Goal: Task Accomplishment & Management: Use online tool/utility

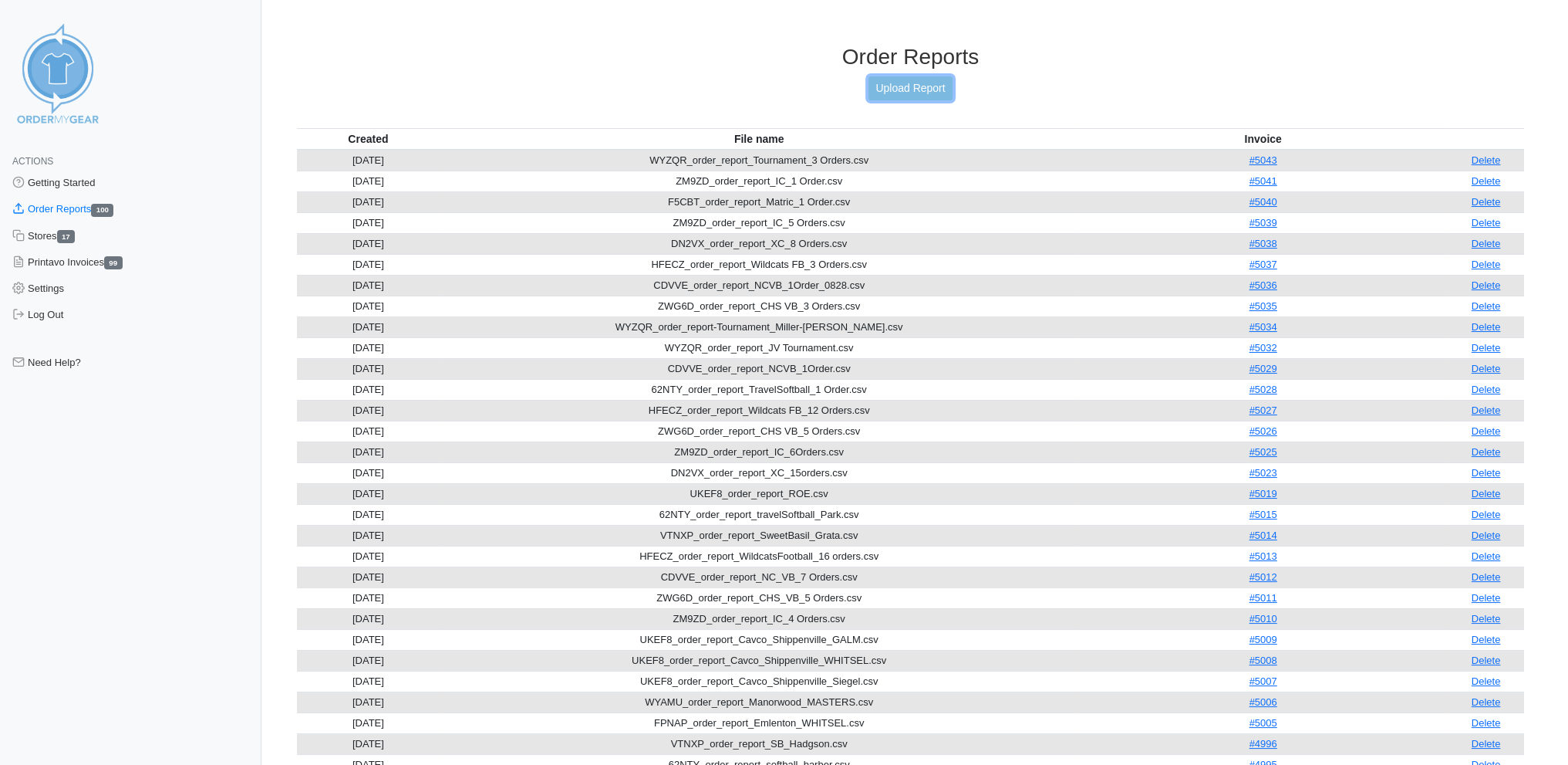
click at [896, 81] on link "Upload Report" at bounding box center [910, 88] width 83 height 24
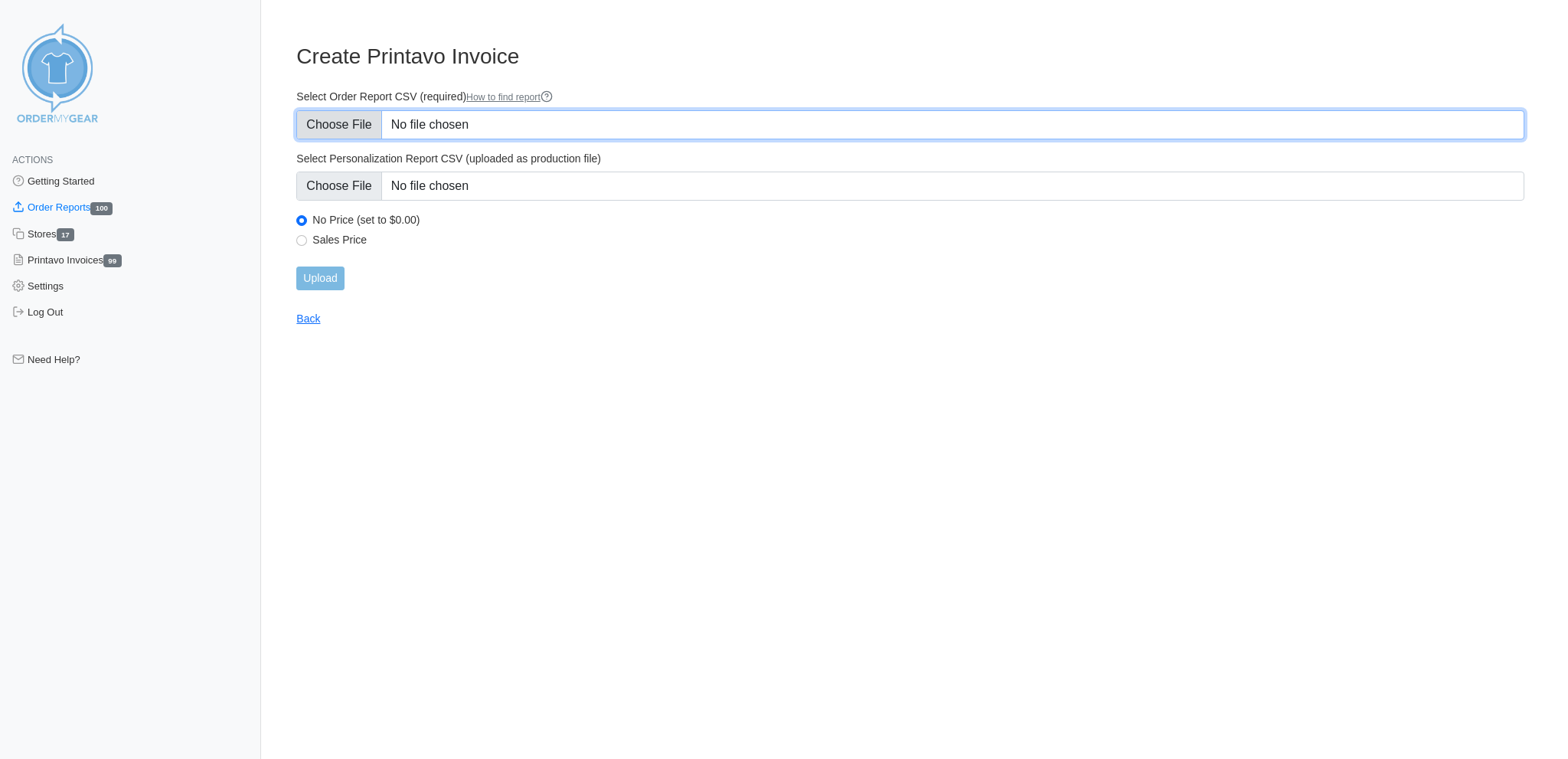
click at [333, 115] on input "Select Order Report CSV (required) How to find report" at bounding box center [910, 124] width 1228 height 29
type input "C:\fakepath\W3PGS_order_report_cancer.csv"
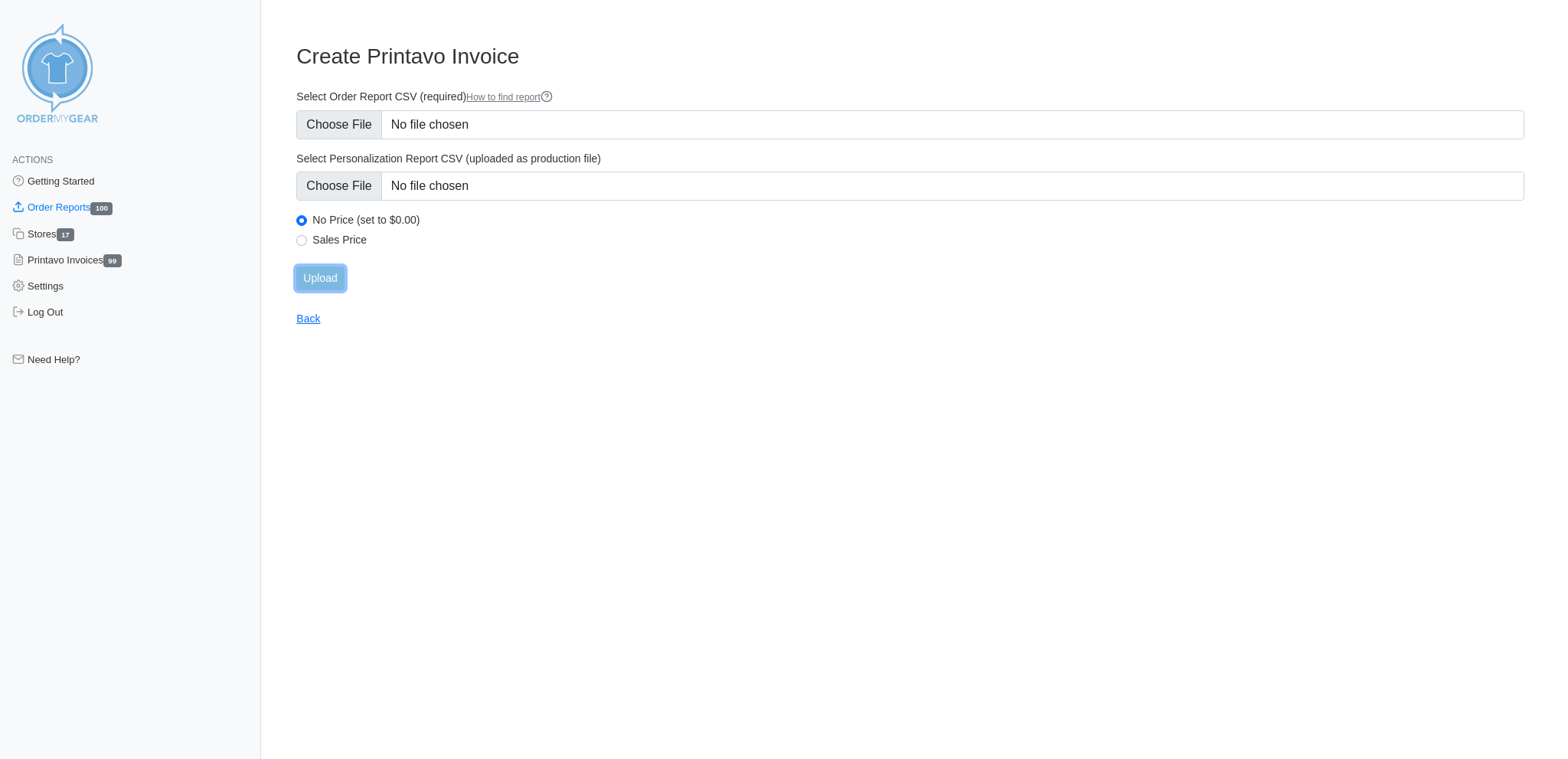
click at [315, 268] on input "Upload" at bounding box center [320, 278] width 48 height 24
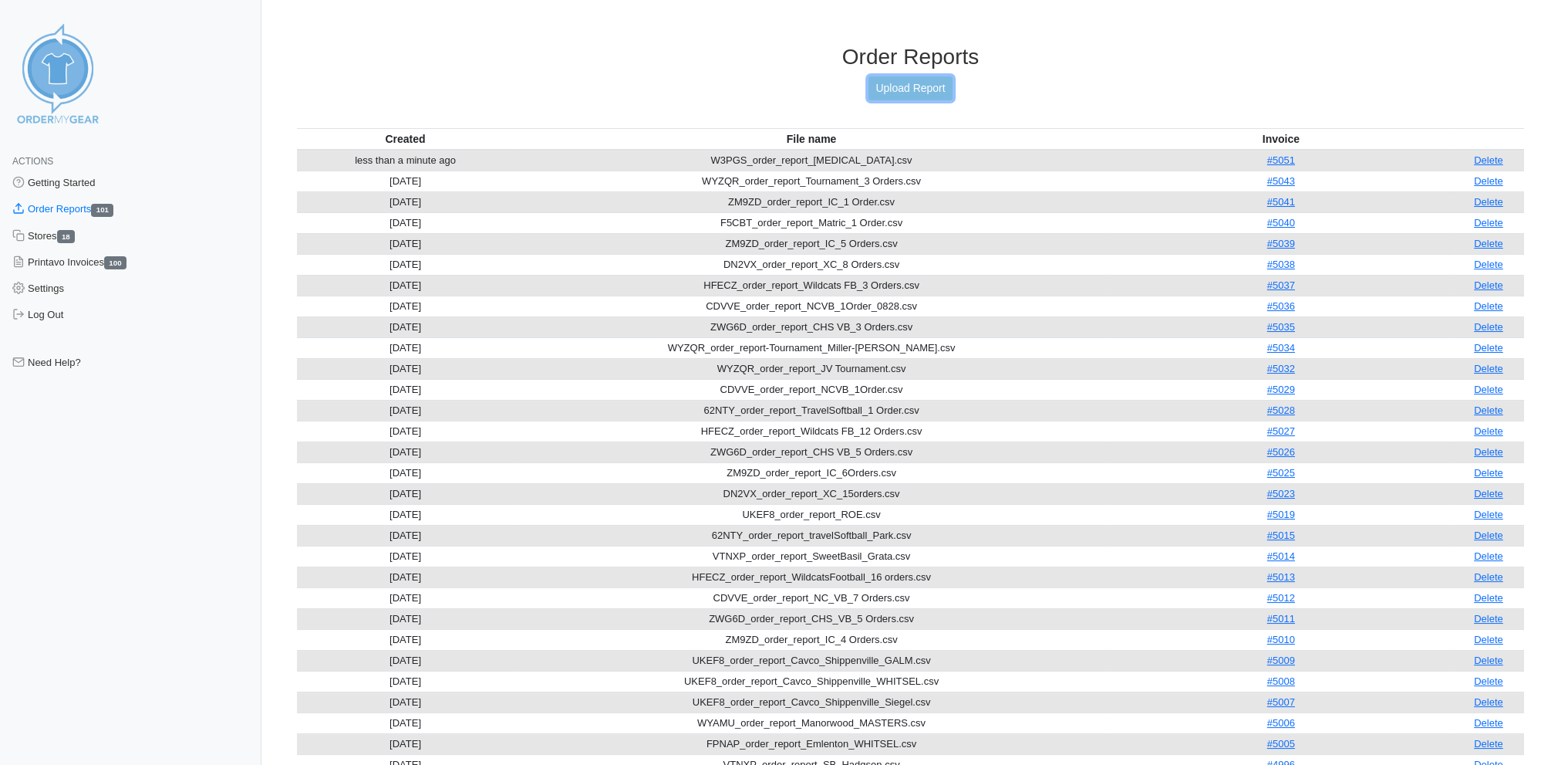
click at [910, 82] on link "Upload Report" at bounding box center [910, 88] width 83 height 24
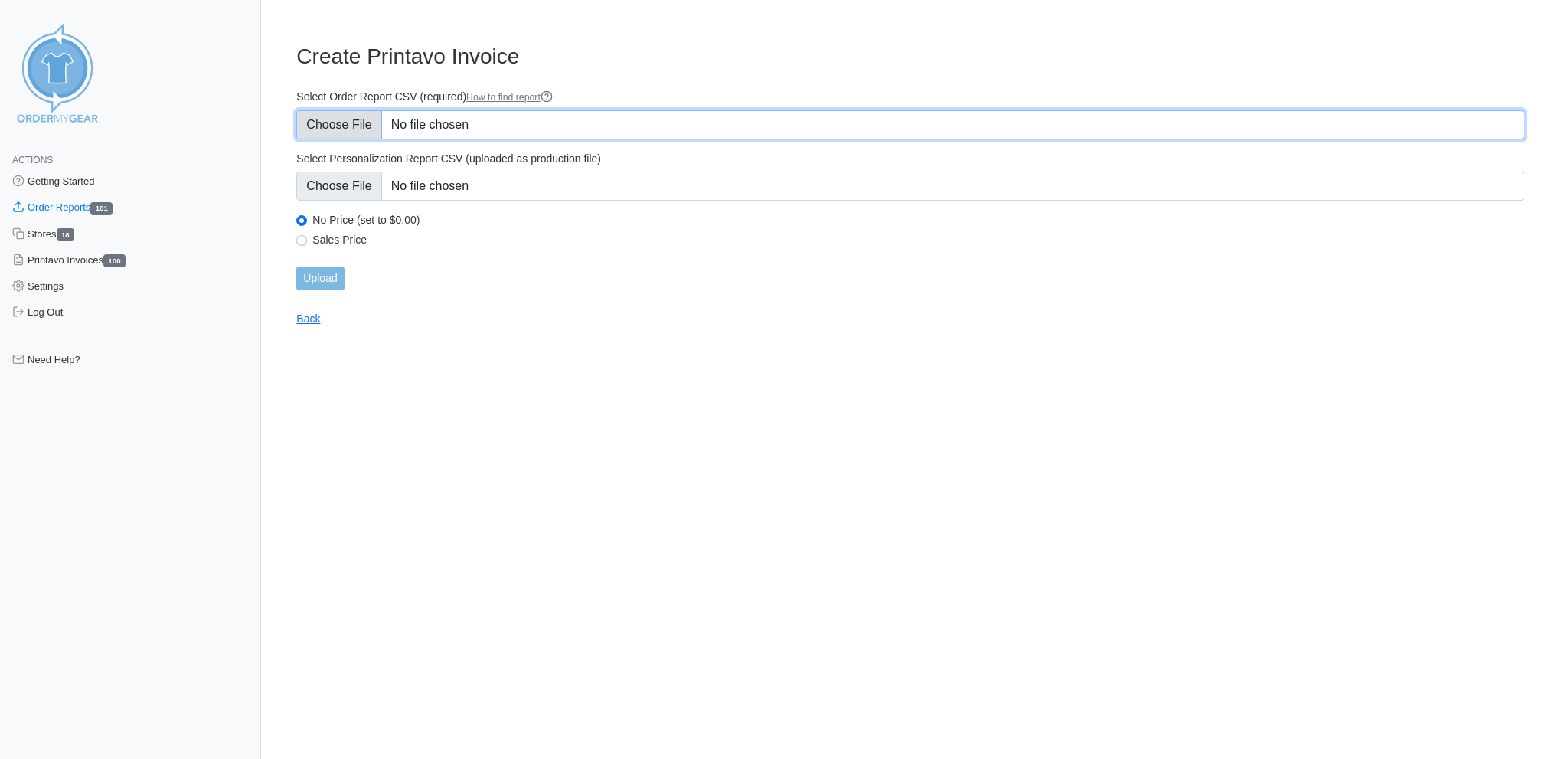
click at [337, 121] on input "Select Order Report CSV (required) How to find report" at bounding box center [910, 124] width 1228 height 29
type input "C:\fakepath\B2DPH_order_report-Be A Bobcat.csv"
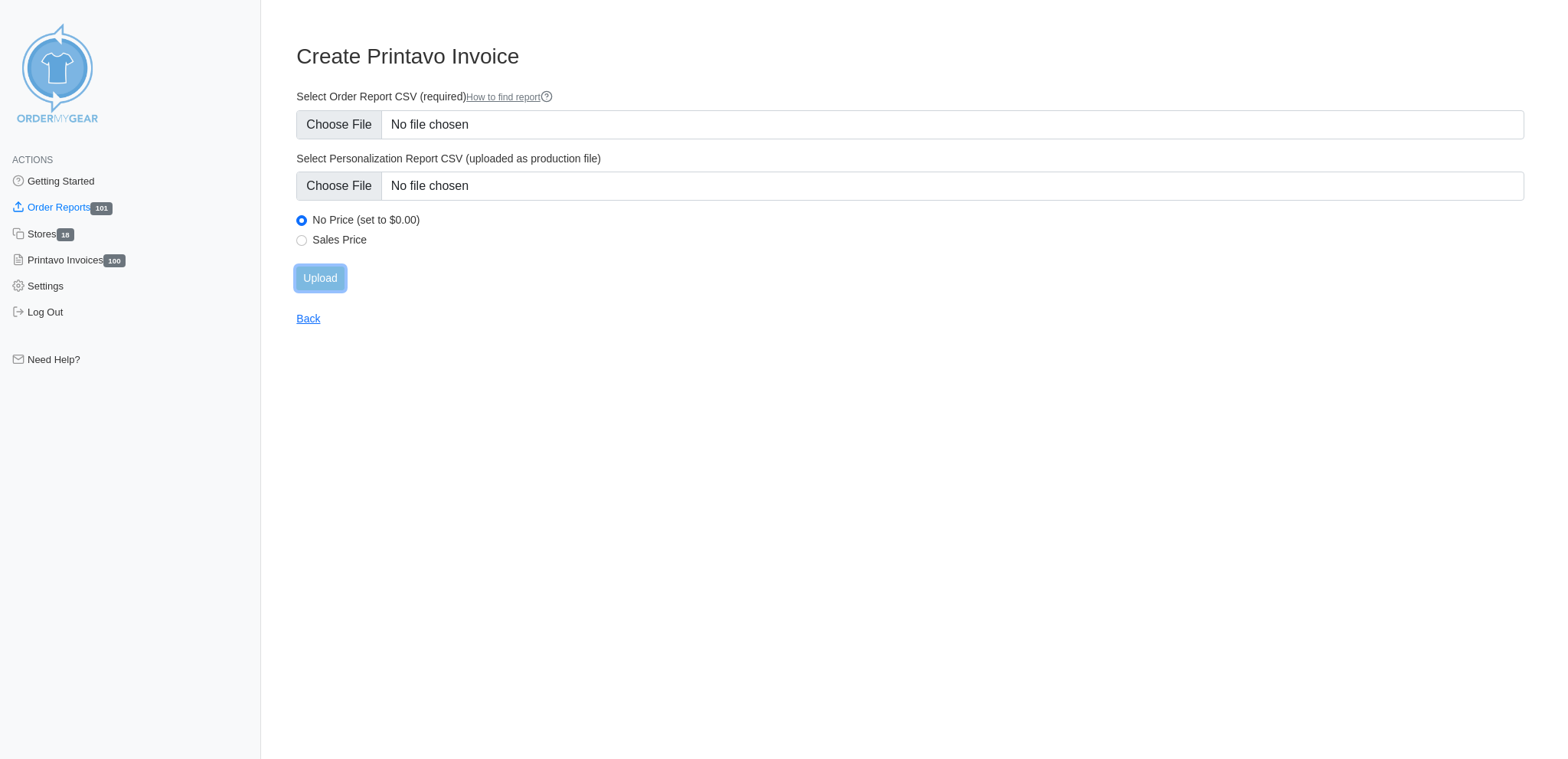
click at [322, 266] on input "Upload" at bounding box center [320, 278] width 48 height 24
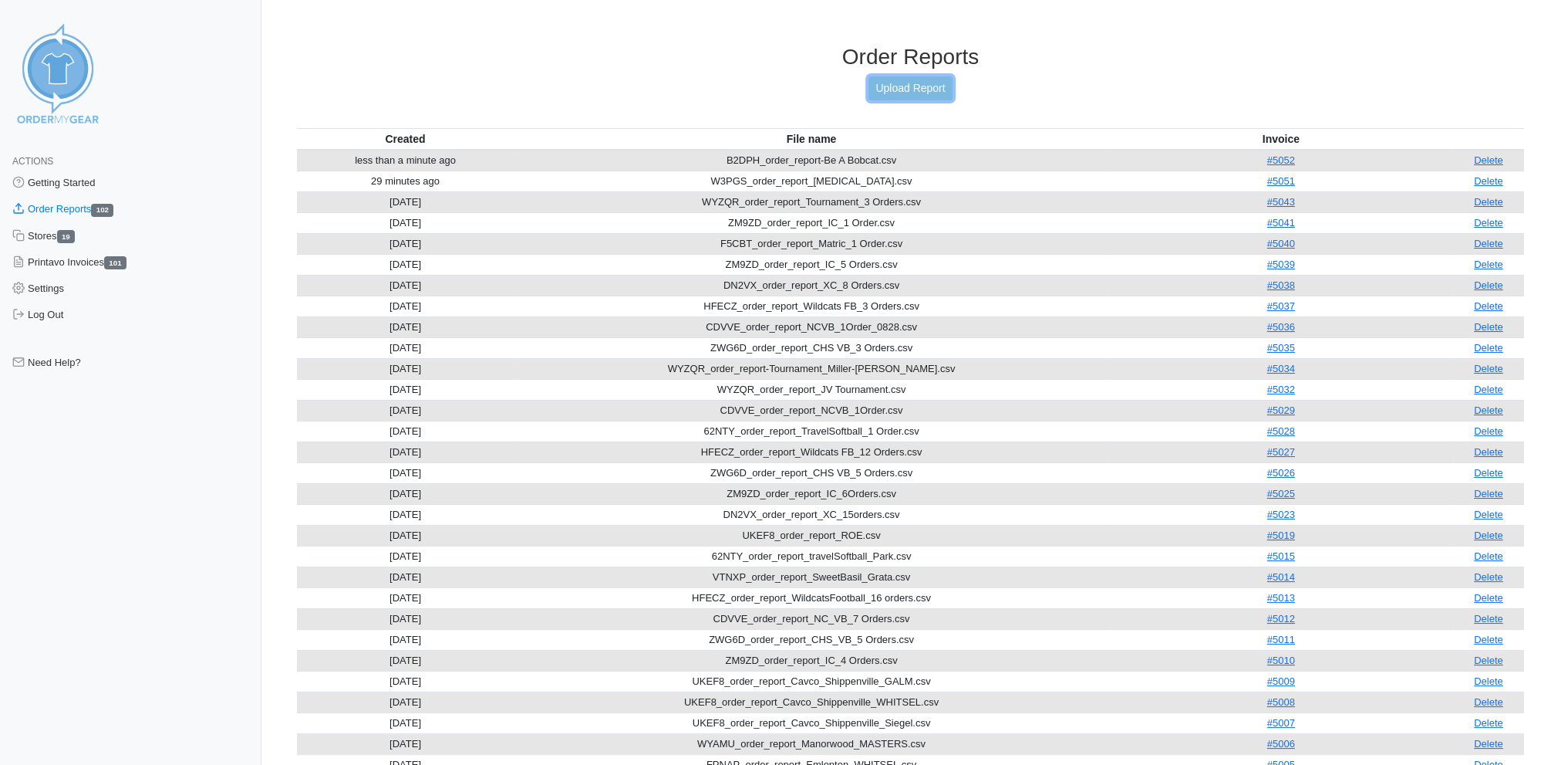
click at [911, 84] on link "Upload Report" at bounding box center [910, 88] width 83 height 24
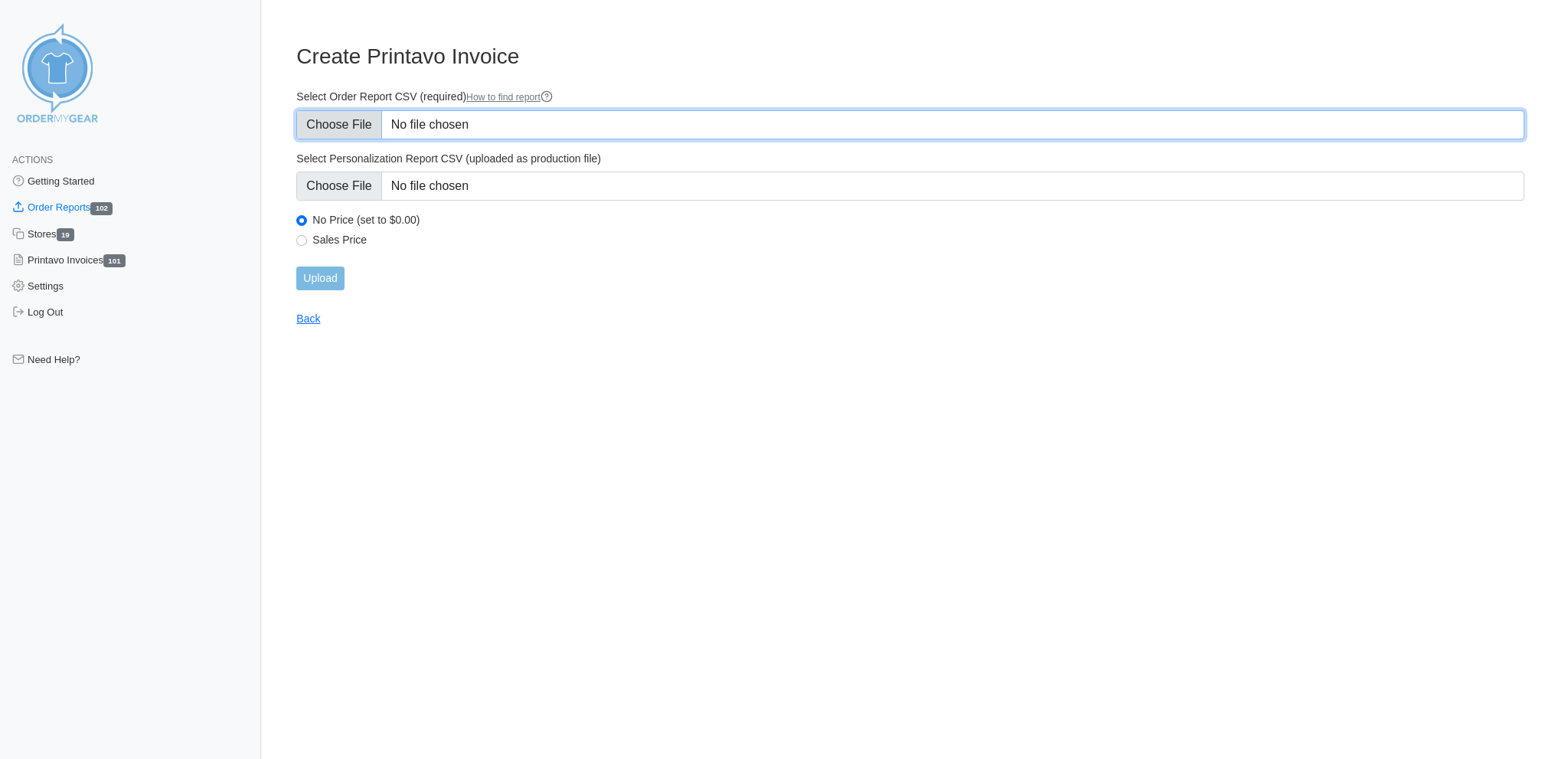
click at [361, 118] on input "Select Order Report CSV (required) How to find report" at bounding box center [910, 124] width 1228 height 29
type input "C:\fakepath\DN2VX_order_report_8-28_9-7.csv"
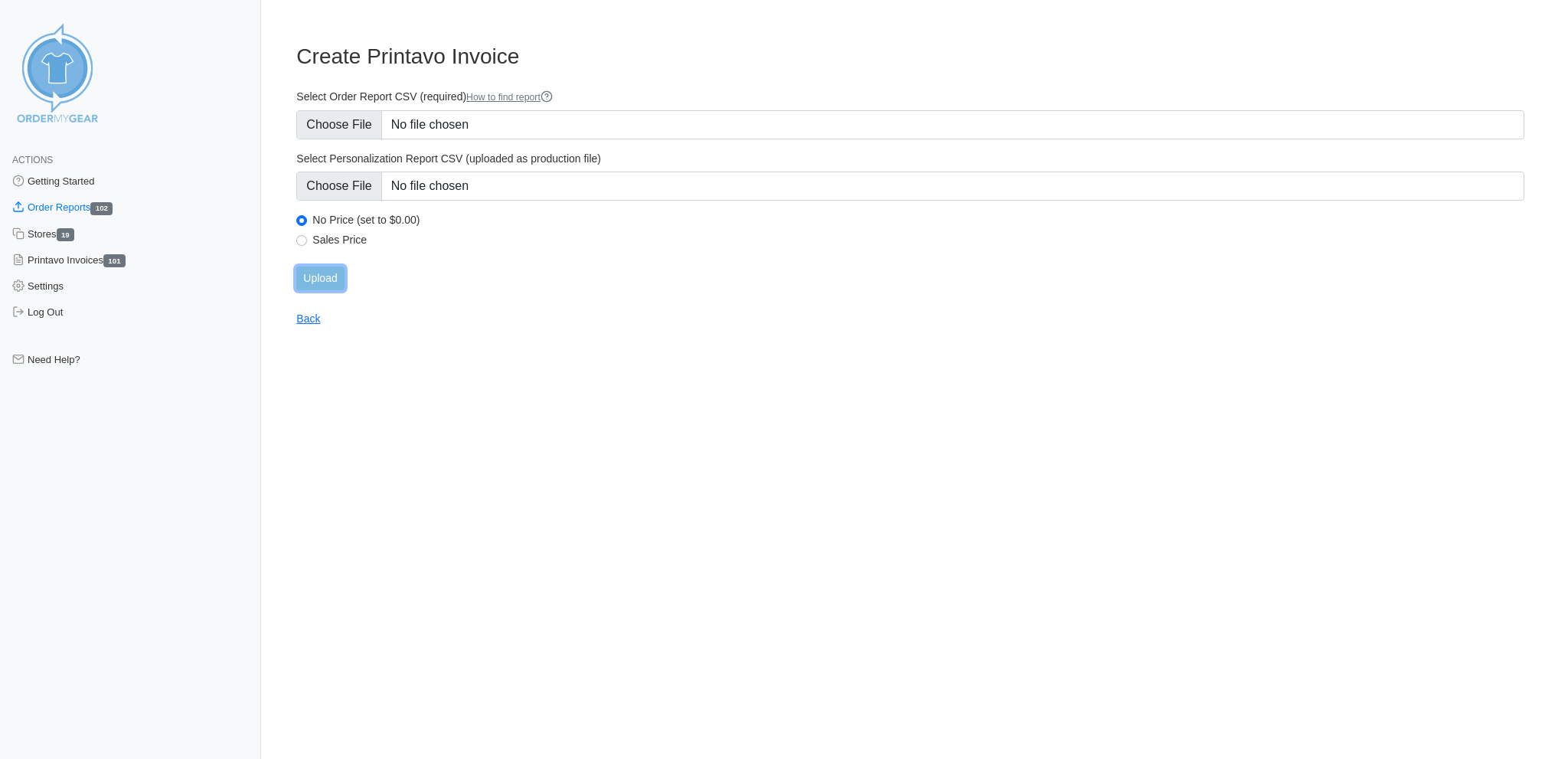
click at [330, 266] on input "Upload" at bounding box center [320, 278] width 48 height 24
